Goal: Task Accomplishment & Management: Use online tool/utility

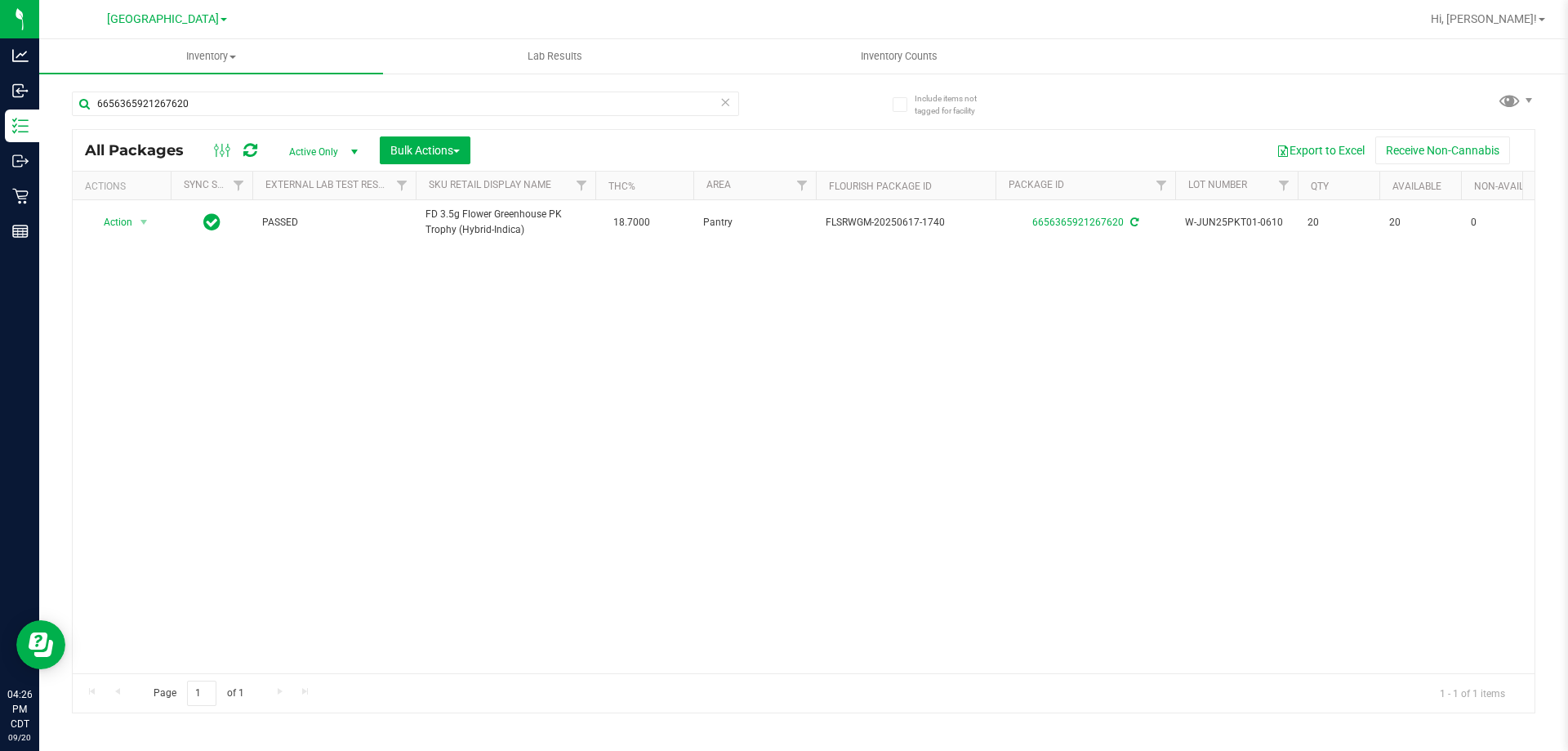
click at [724, 96] on icon at bounding box center [726, 101] width 12 height 19
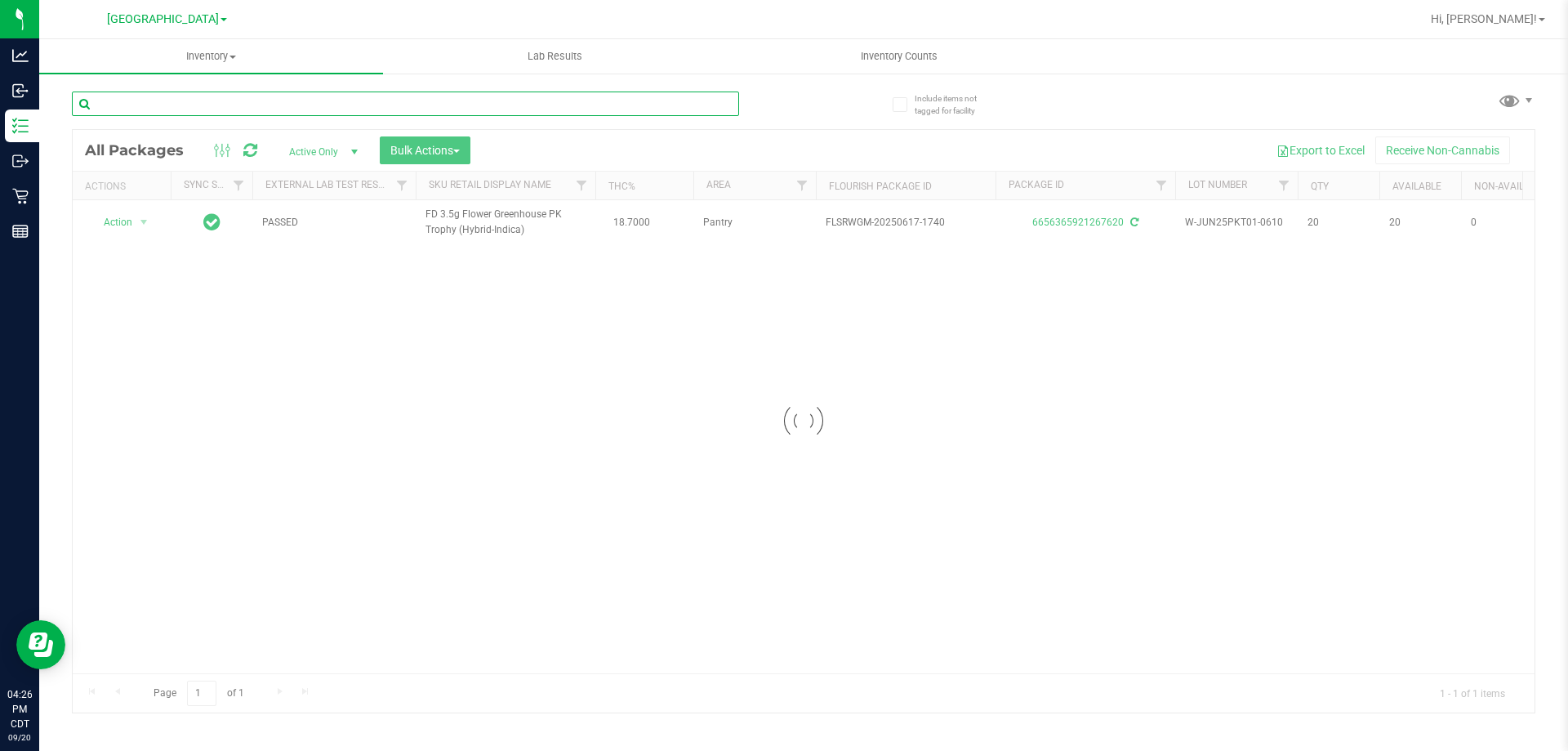
click at [682, 107] on input "text" at bounding box center [406, 103] width 667 height 25
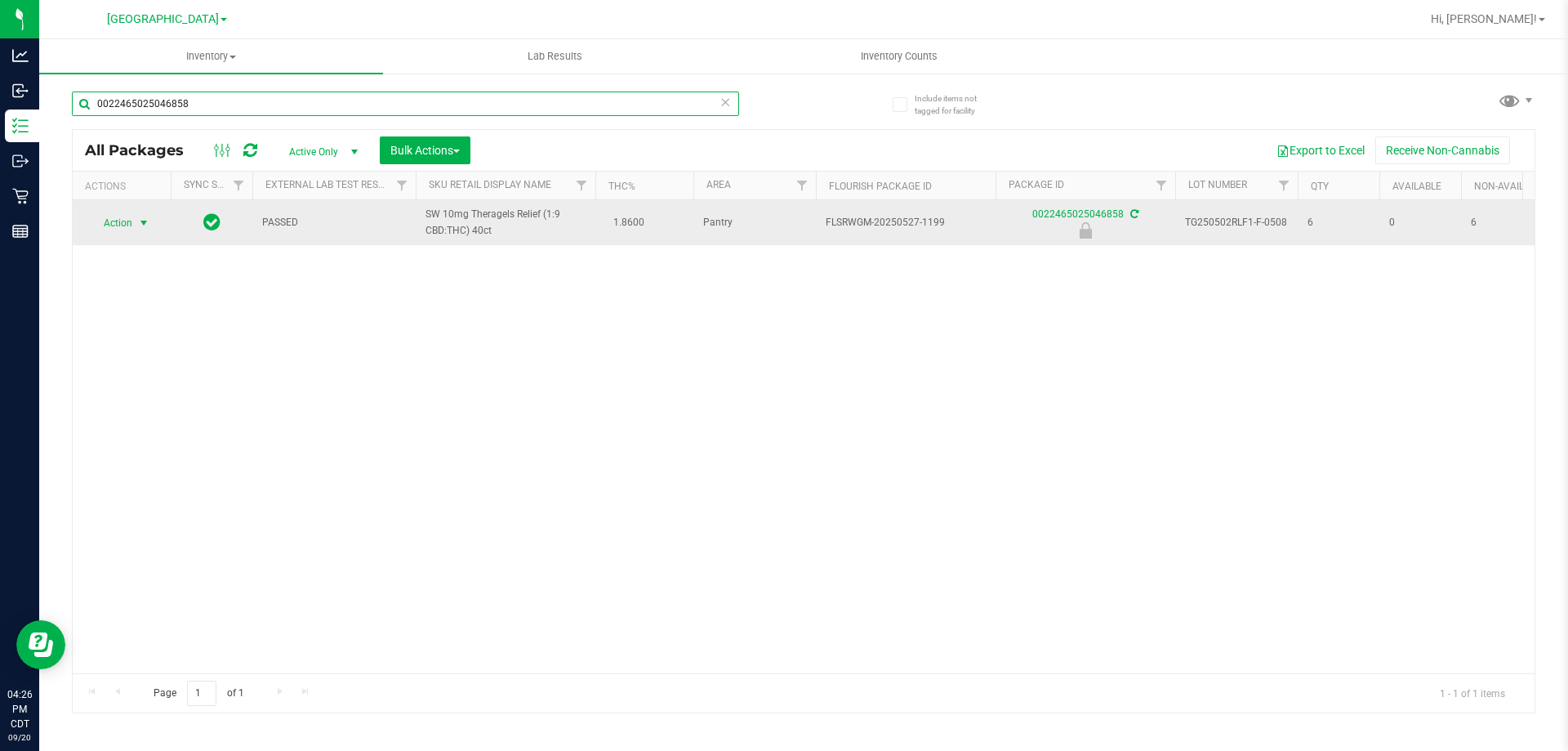
type input "0022465025046858"
click at [138, 226] on span "select" at bounding box center [143, 223] width 13 height 13
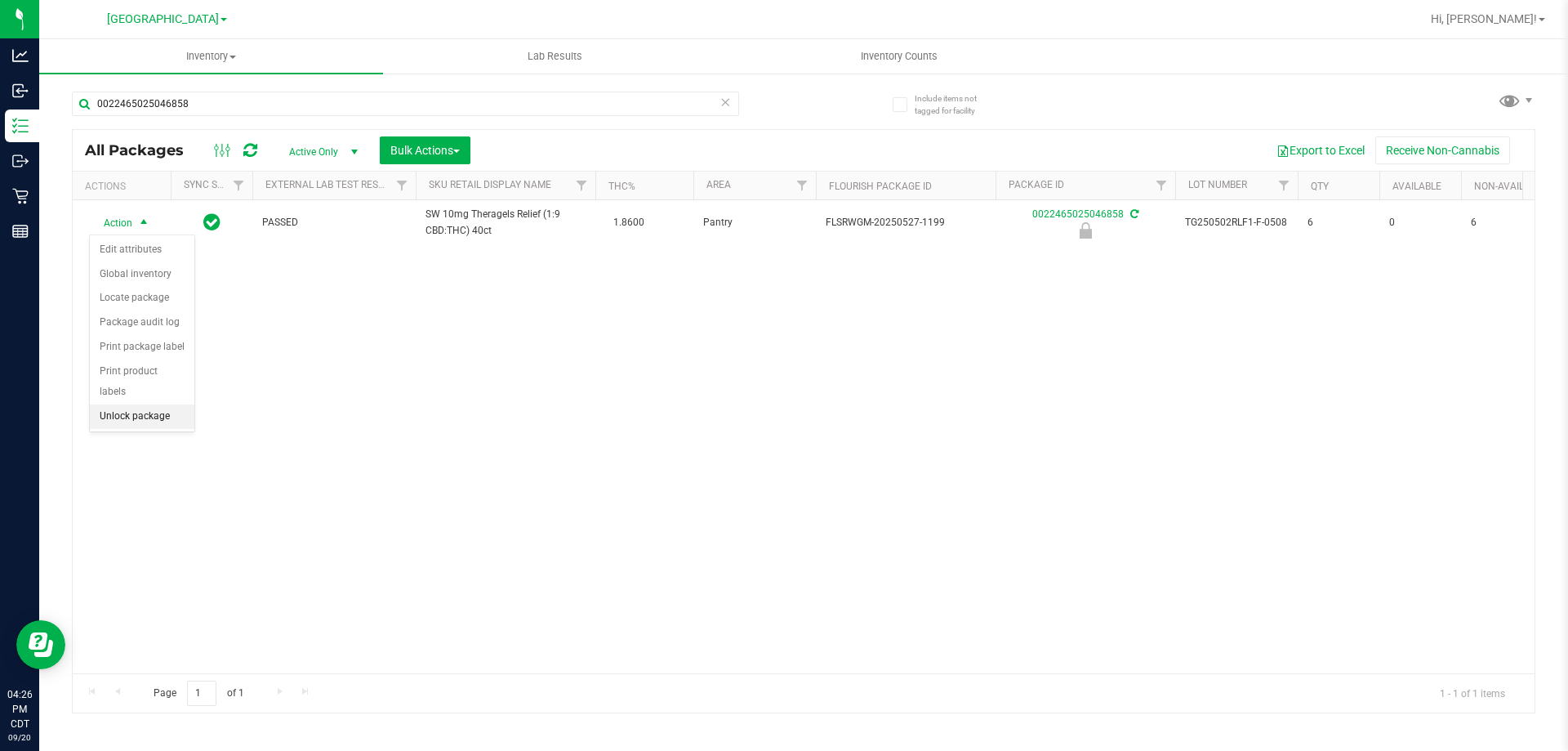
click at [174, 405] on li "Unlock package" at bounding box center [141, 417] width 104 height 25
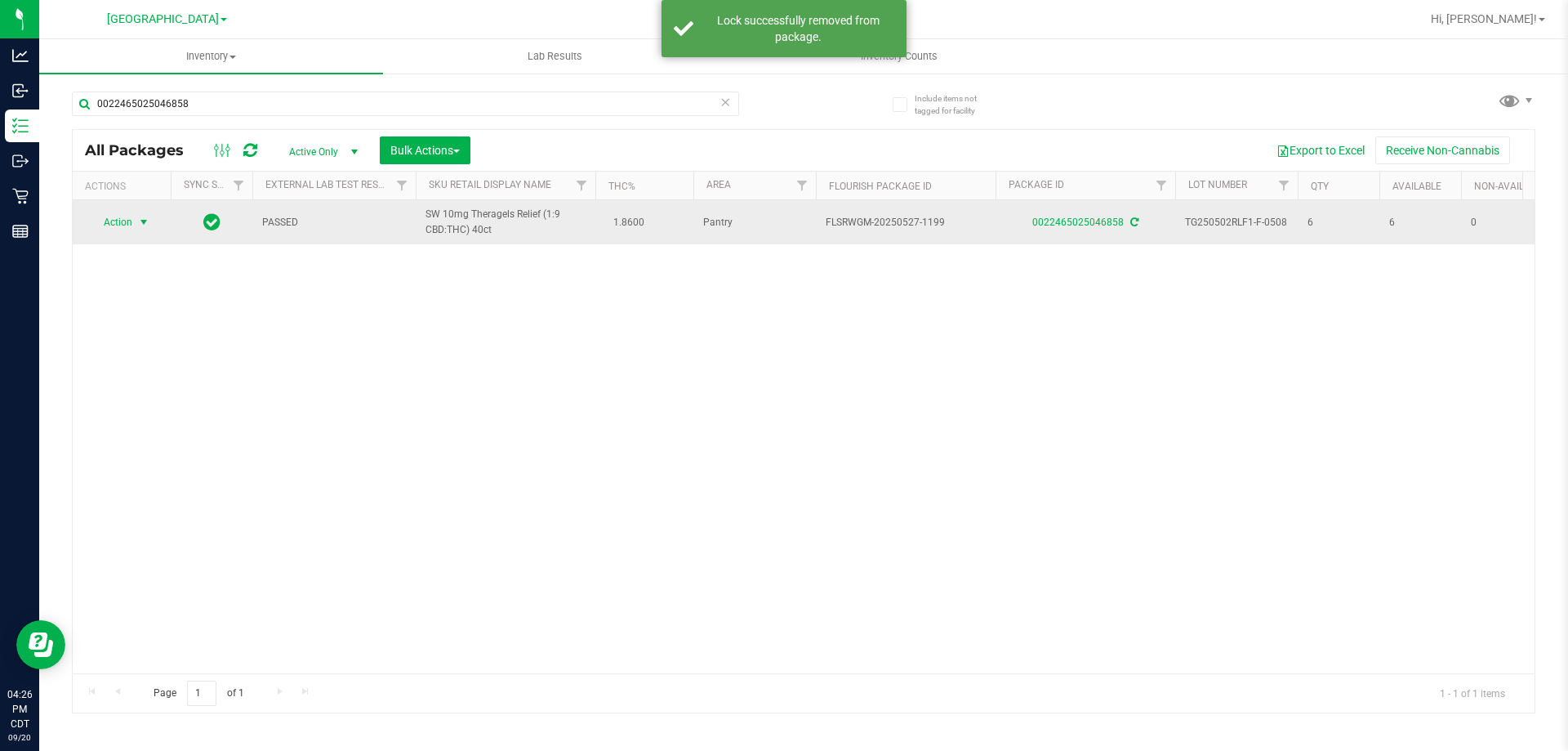
click at [123, 220] on span "Action" at bounding box center [111, 222] width 44 height 23
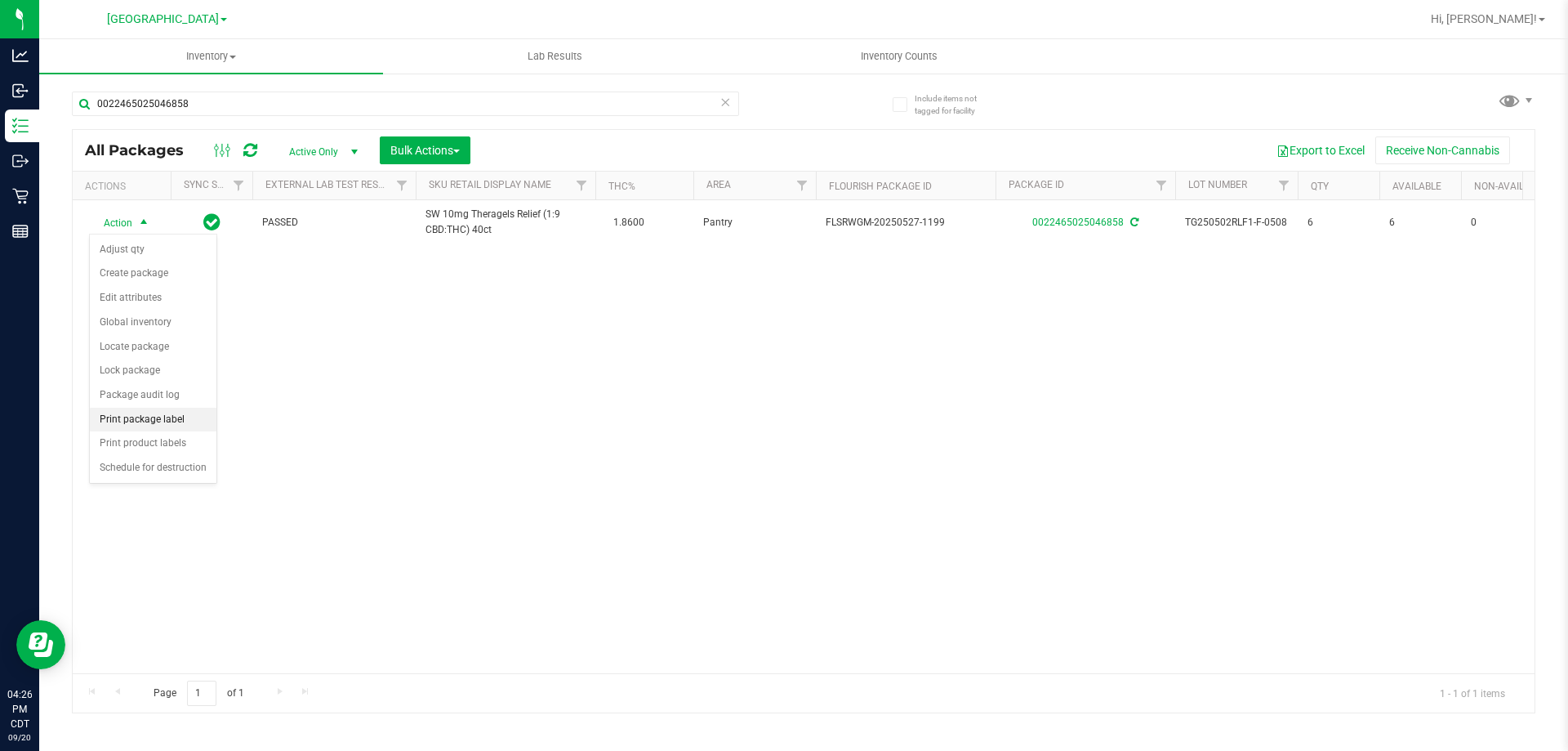
click at [185, 414] on li "Print package label" at bounding box center [153, 419] width 127 height 25
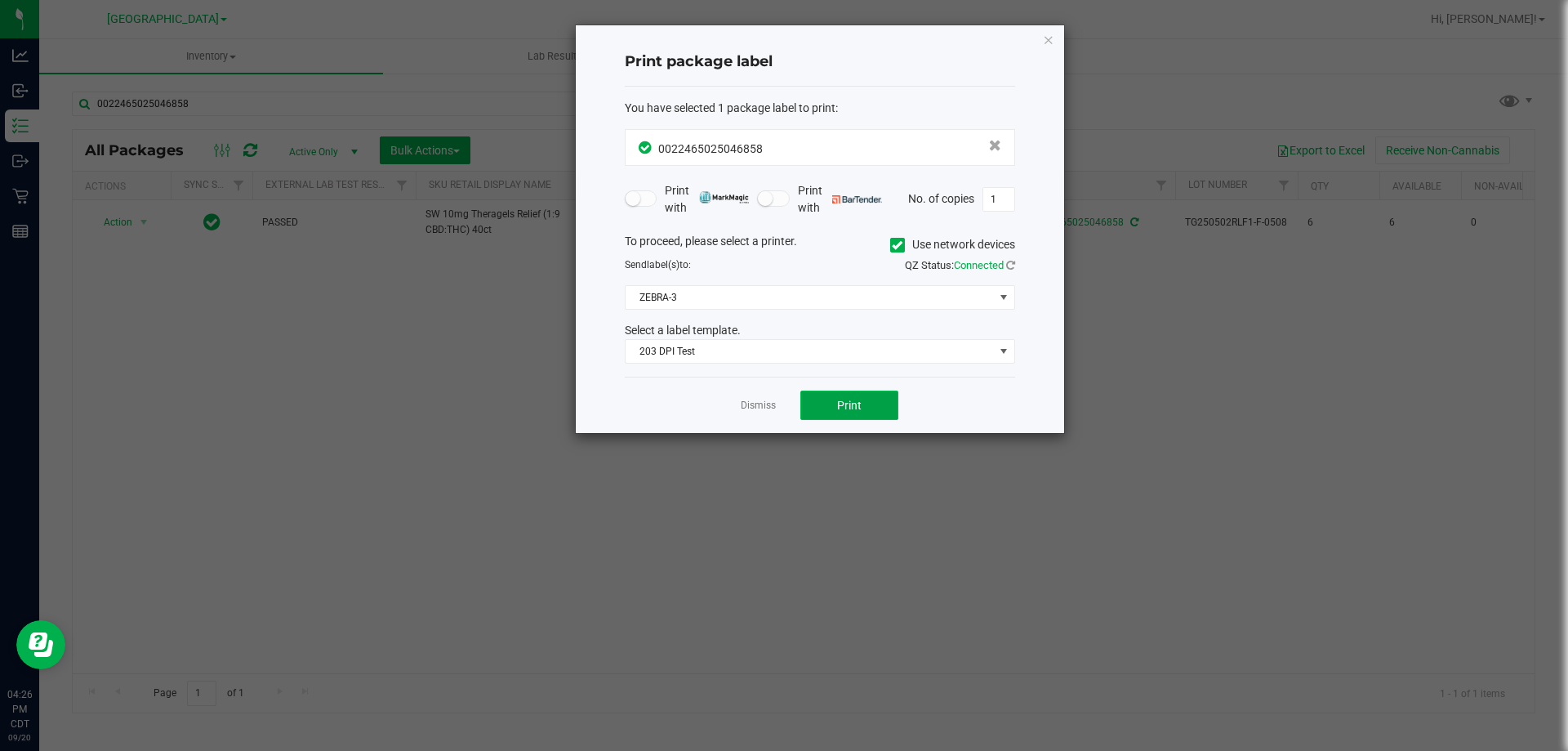
click at [818, 410] on button "Print" at bounding box center [850, 405] width 98 height 30
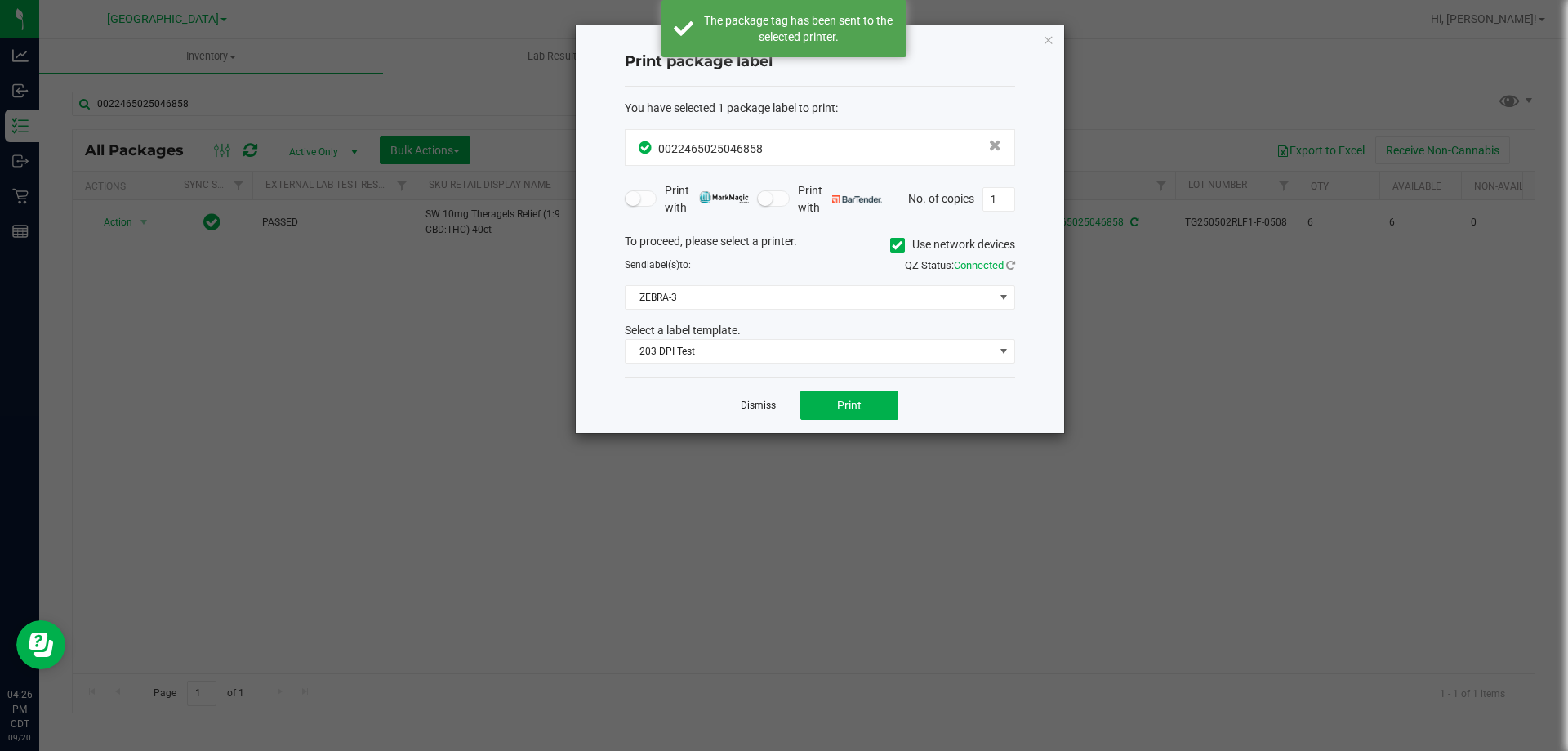
click at [748, 406] on link "Dismiss" at bounding box center [758, 406] width 35 height 14
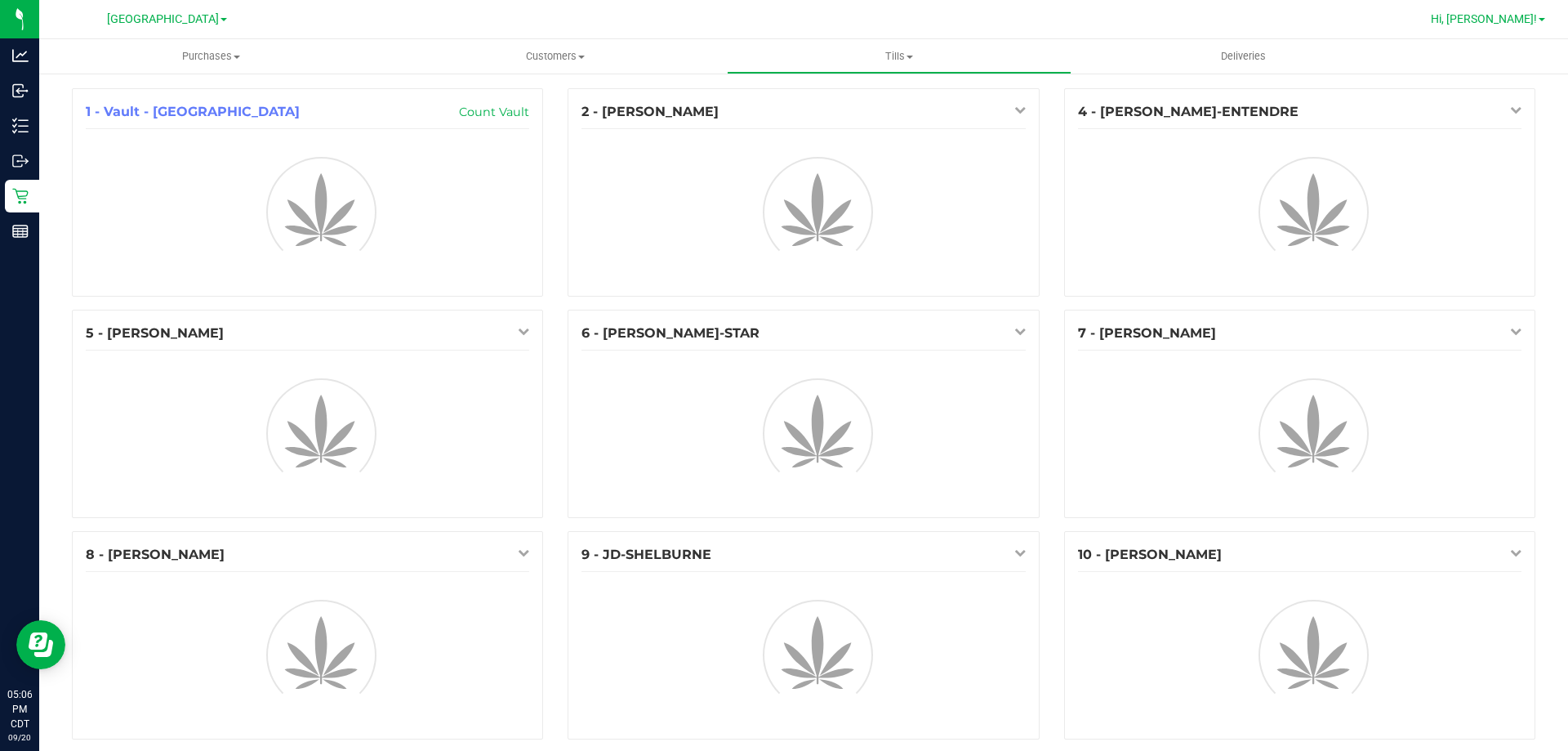
click at [1482, 19] on span "Hi, [PERSON_NAME]!" at bounding box center [1483, 18] width 106 height 13
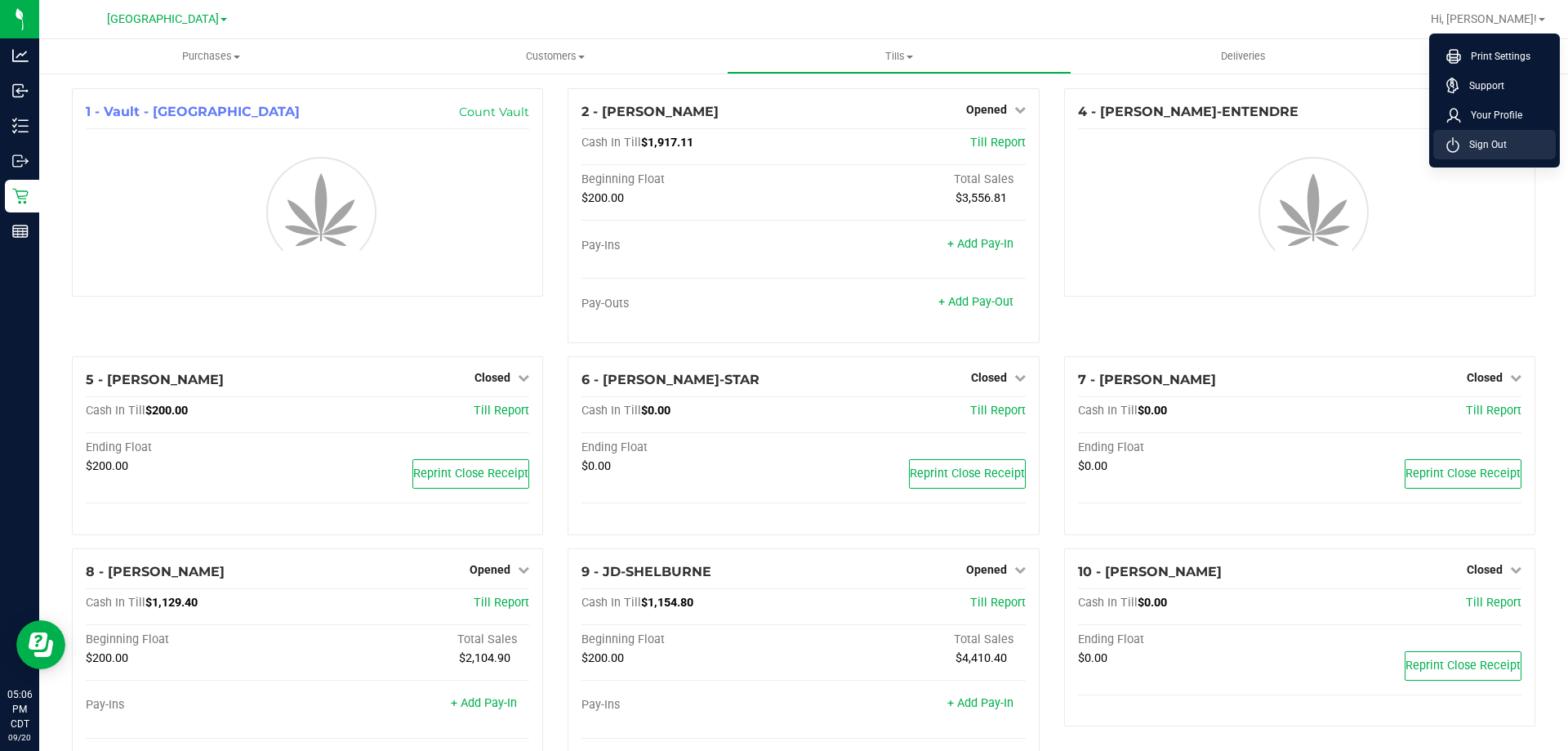
click at [1502, 143] on span "Sign Out" at bounding box center [1483, 144] width 47 height 16
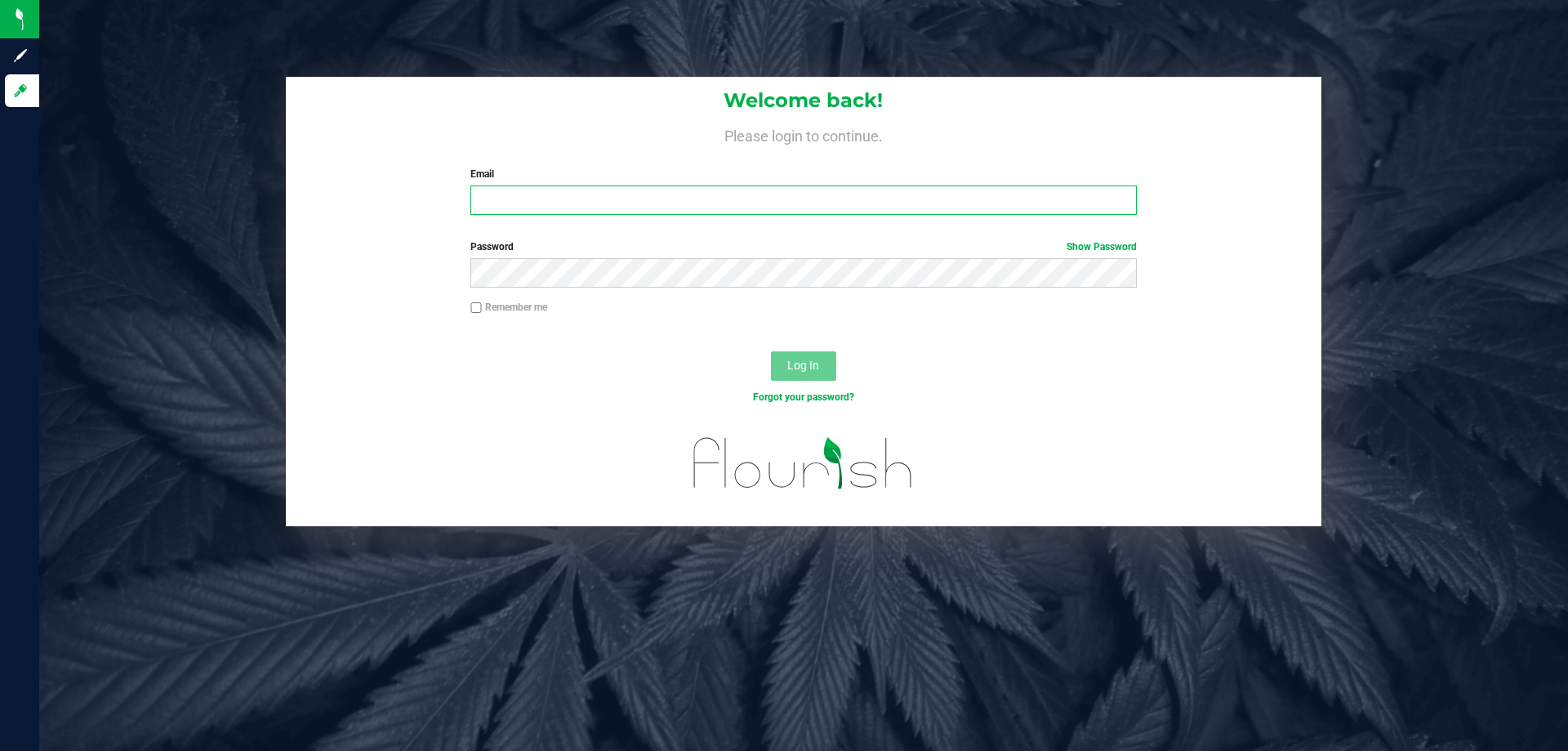
click at [605, 206] on input "Email" at bounding box center [803, 200] width 665 height 30
type input "[EMAIL_ADDRESS][DOMAIN_NAME]"
click at [771, 351] on button "Log In" at bounding box center [803, 366] width 65 height 30
